Goal: Task Accomplishment & Management: Use online tool/utility

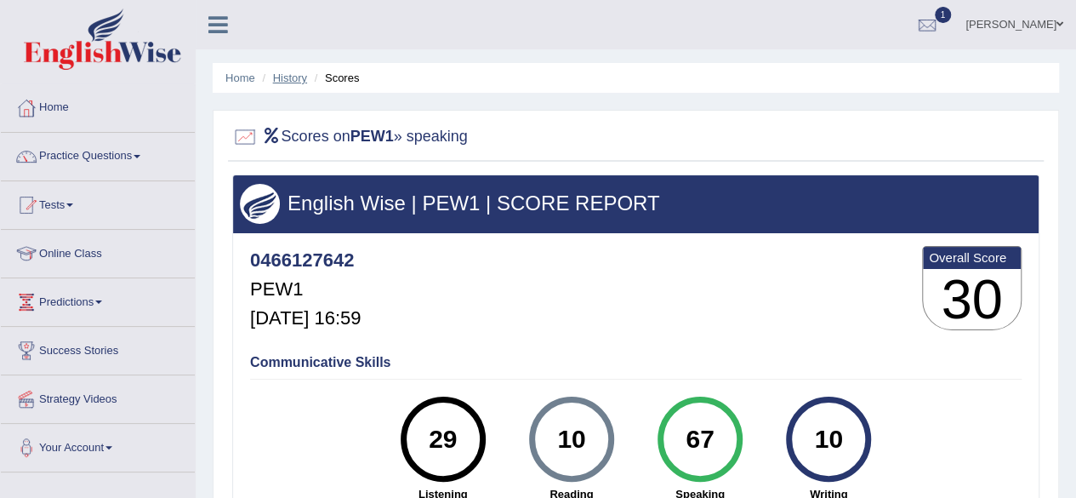
click at [289, 82] on link "History" at bounding box center [290, 77] width 34 height 13
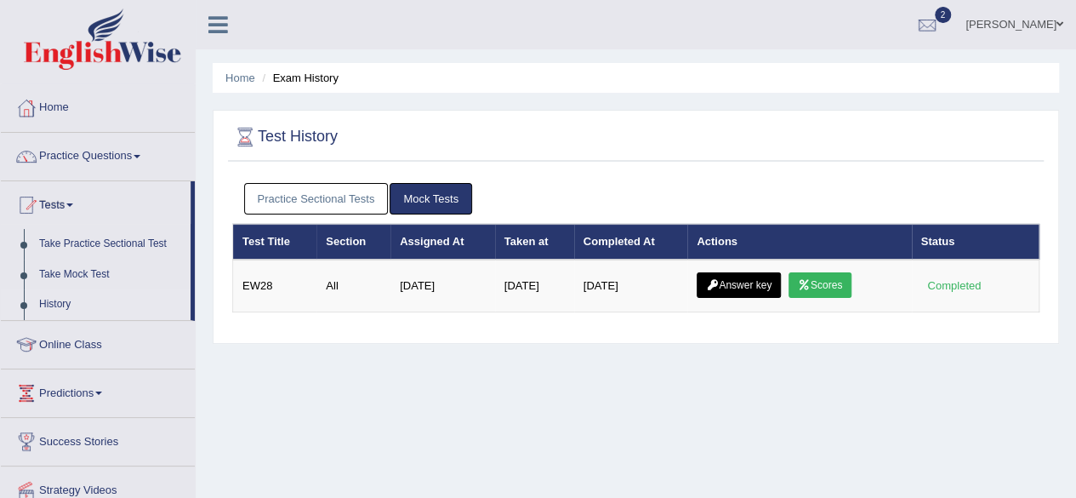
click at [323, 196] on link "Practice Sectional Tests" at bounding box center [316, 198] width 145 height 31
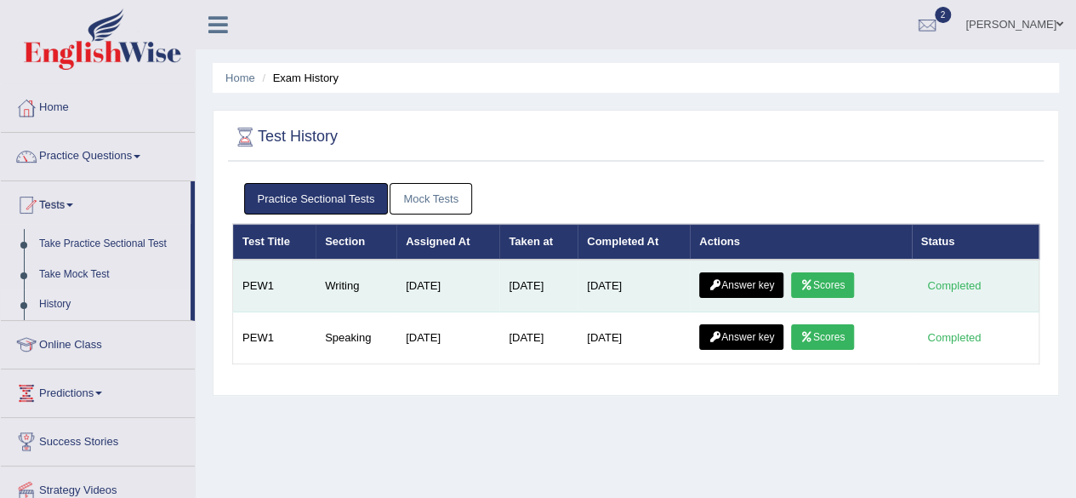
click at [839, 287] on link "Scores" at bounding box center [822, 285] width 63 height 26
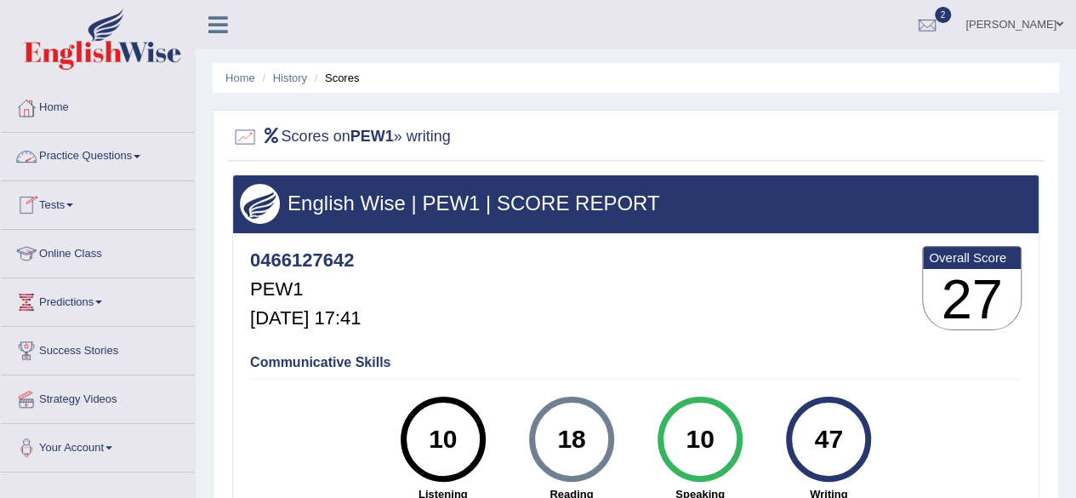
click at [124, 154] on link "Practice Questions" at bounding box center [98, 154] width 194 height 43
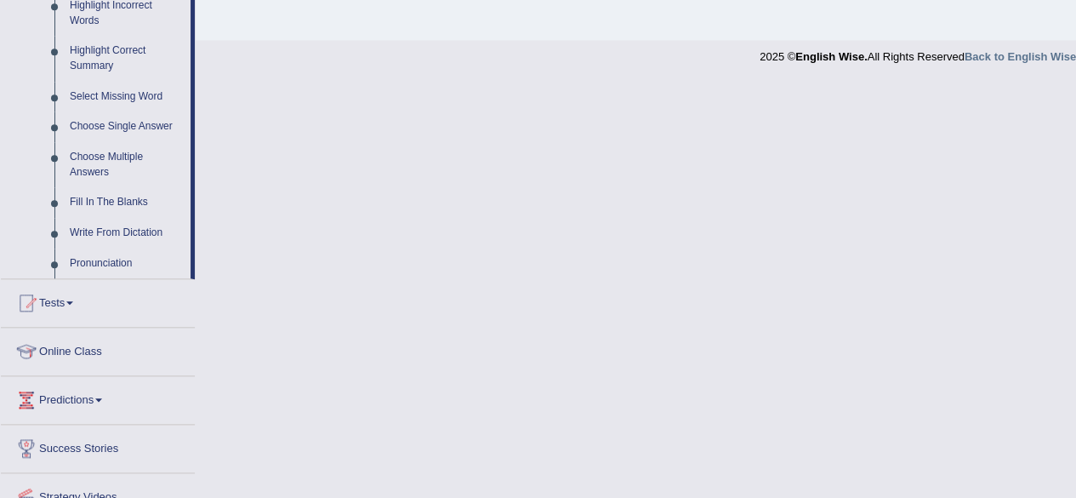
scroll to position [813, 0]
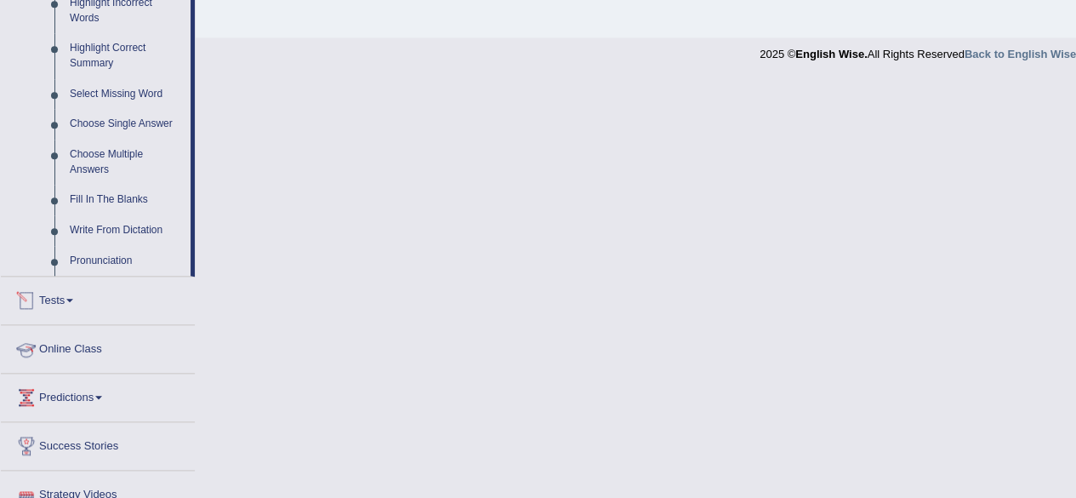
click at [100, 288] on link "Tests" at bounding box center [98, 297] width 194 height 43
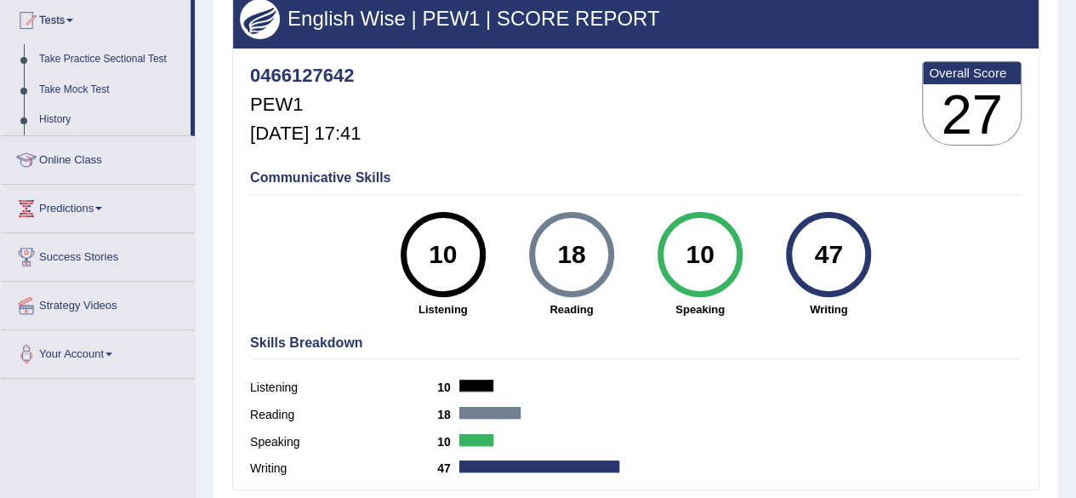
scroll to position [0, 0]
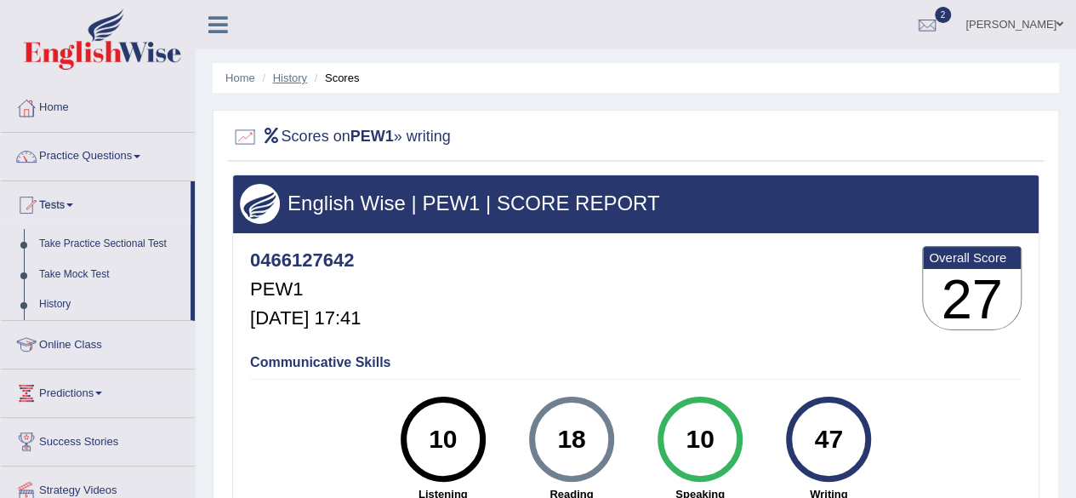
click at [291, 72] on link "History" at bounding box center [290, 77] width 34 height 13
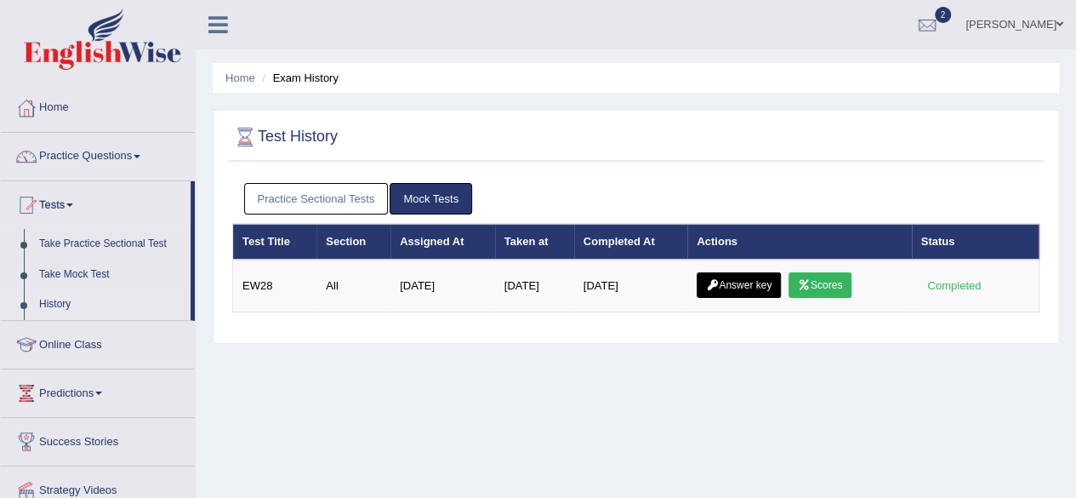
click at [299, 205] on link "Practice Sectional Tests" at bounding box center [316, 198] width 145 height 31
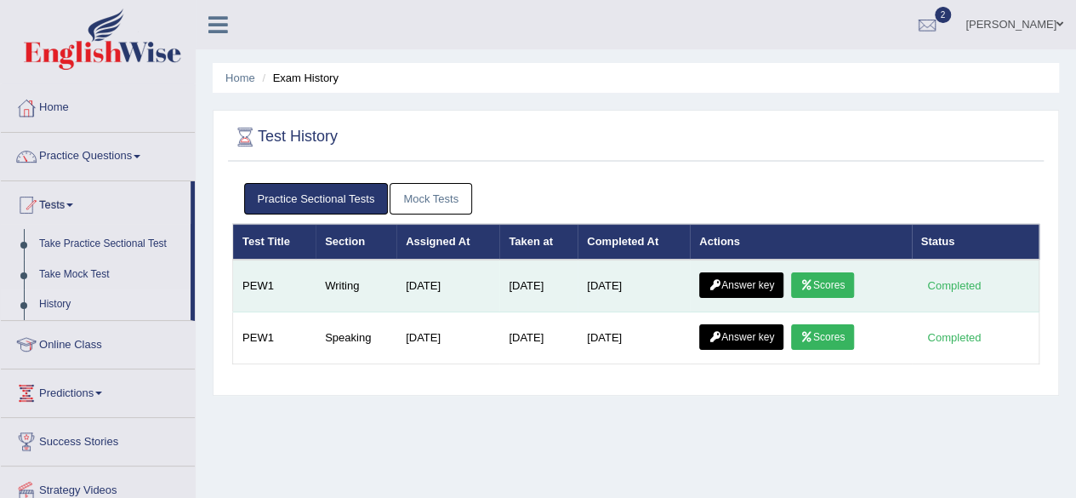
click at [835, 280] on link "Scores" at bounding box center [822, 285] width 63 height 26
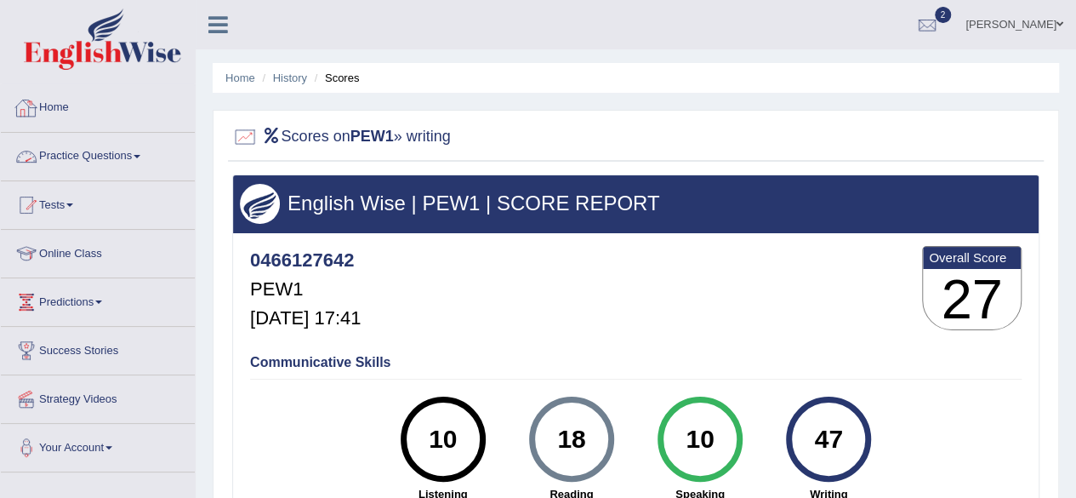
click at [121, 151] on link "Practice Questions" at bounding box center [98, 154] width 194 height 43
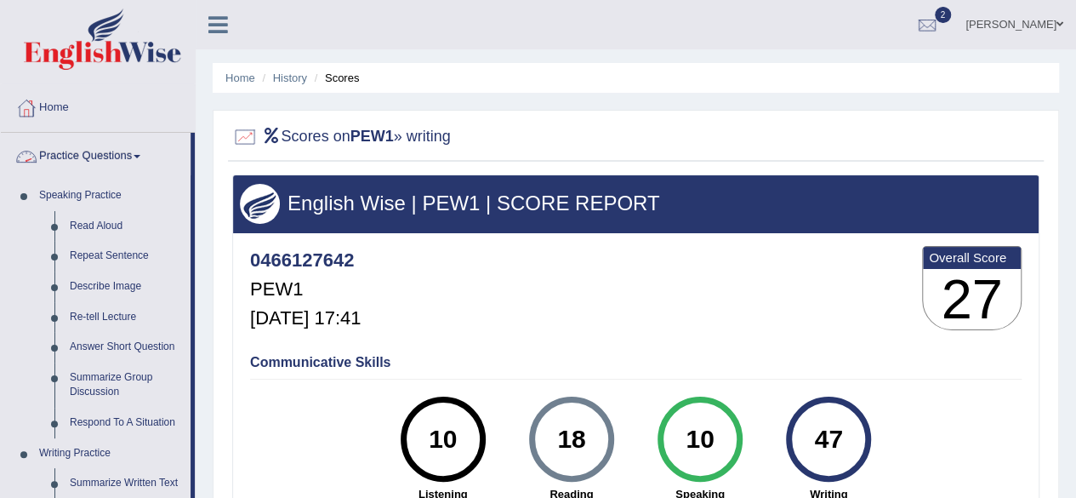
click at [97, 157] on link "Practice Questions" at bounding box center [96, 154] width 190 height 43
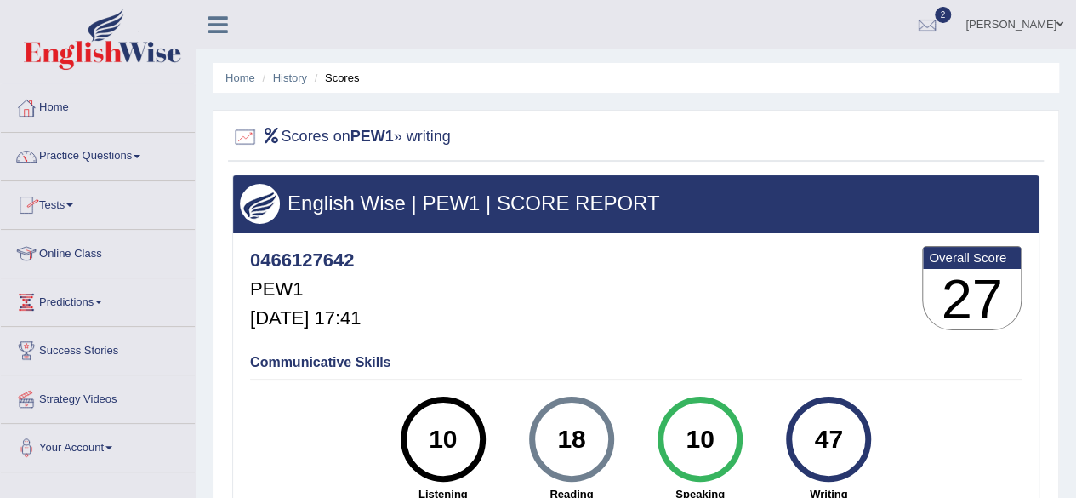
click at [96, 196] on link "Tests" at bounding box center [98, 202] width 194 height 43
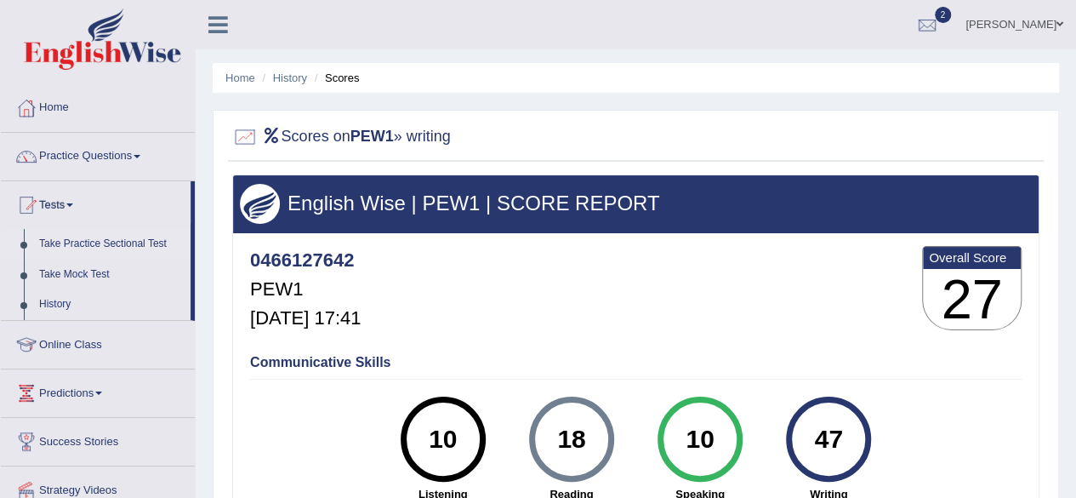
click at [124, 242] on link "Take Practice Sectional Test" at bounding box center [110, 244] width 159 height 31
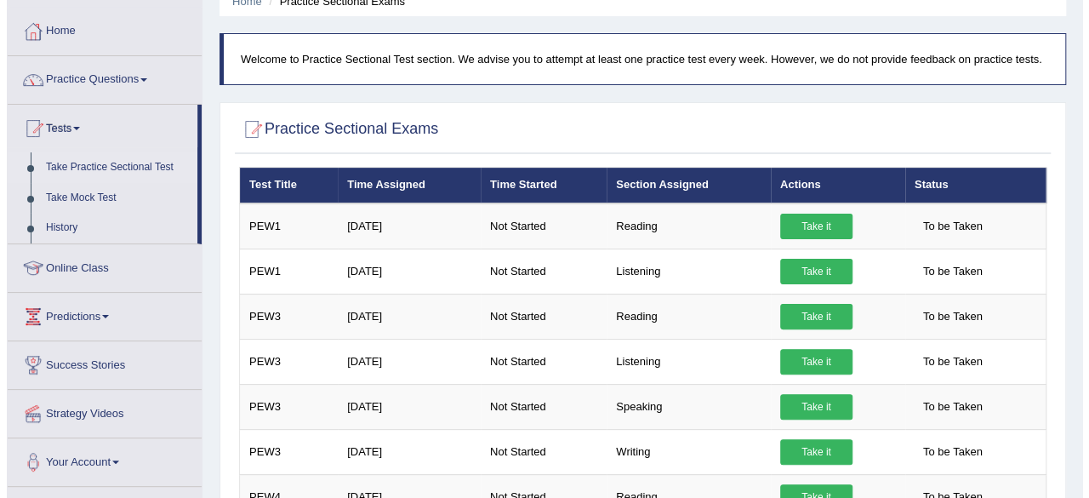
scroll to position [68, 0]
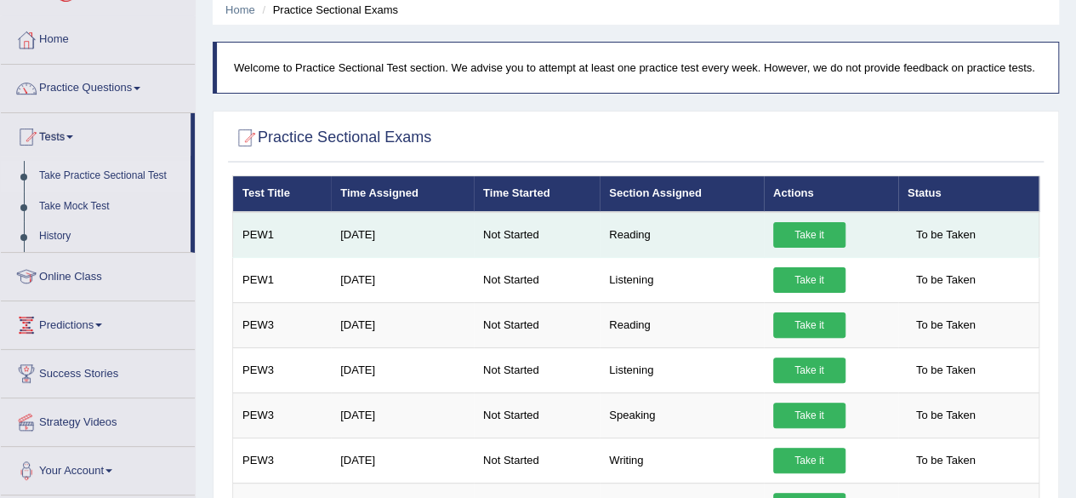
click at [808, 234] on link "Take it" at bounding box center [809, 235] width 72 height 26
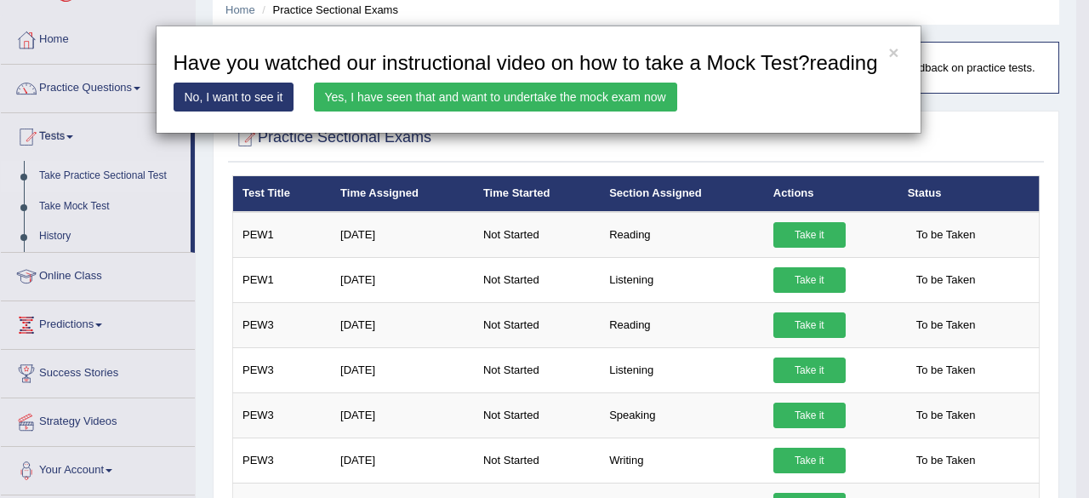
click at [569, 106] on link "Yes, I have seen that and want to undertake the mock exam now" at bounding box center [495, 97] width 363 height 29
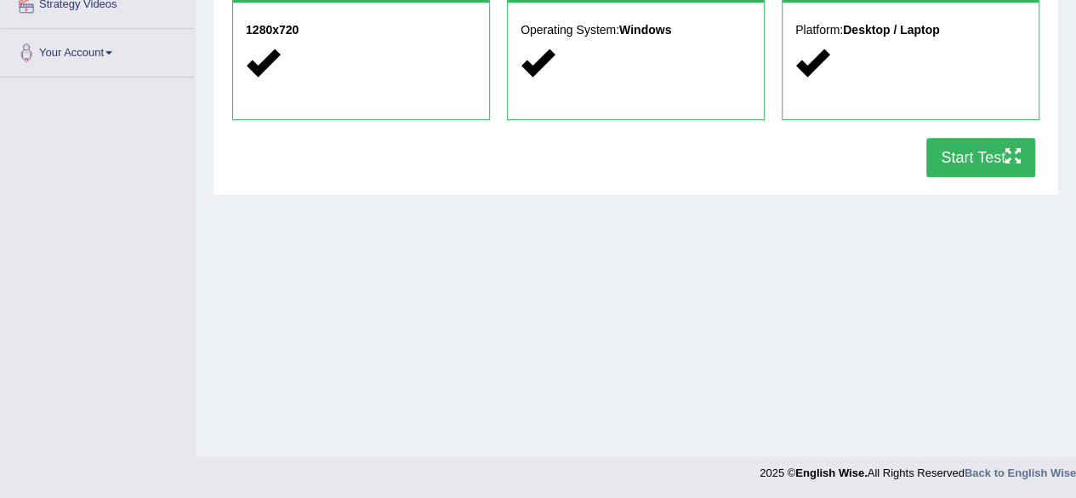
scroll to position [395, 0]
click at [953, 162] on button "Start Test" at bounding box center [980, 157] width 109 height 39
